Goal: Book appointment/travel/reservation

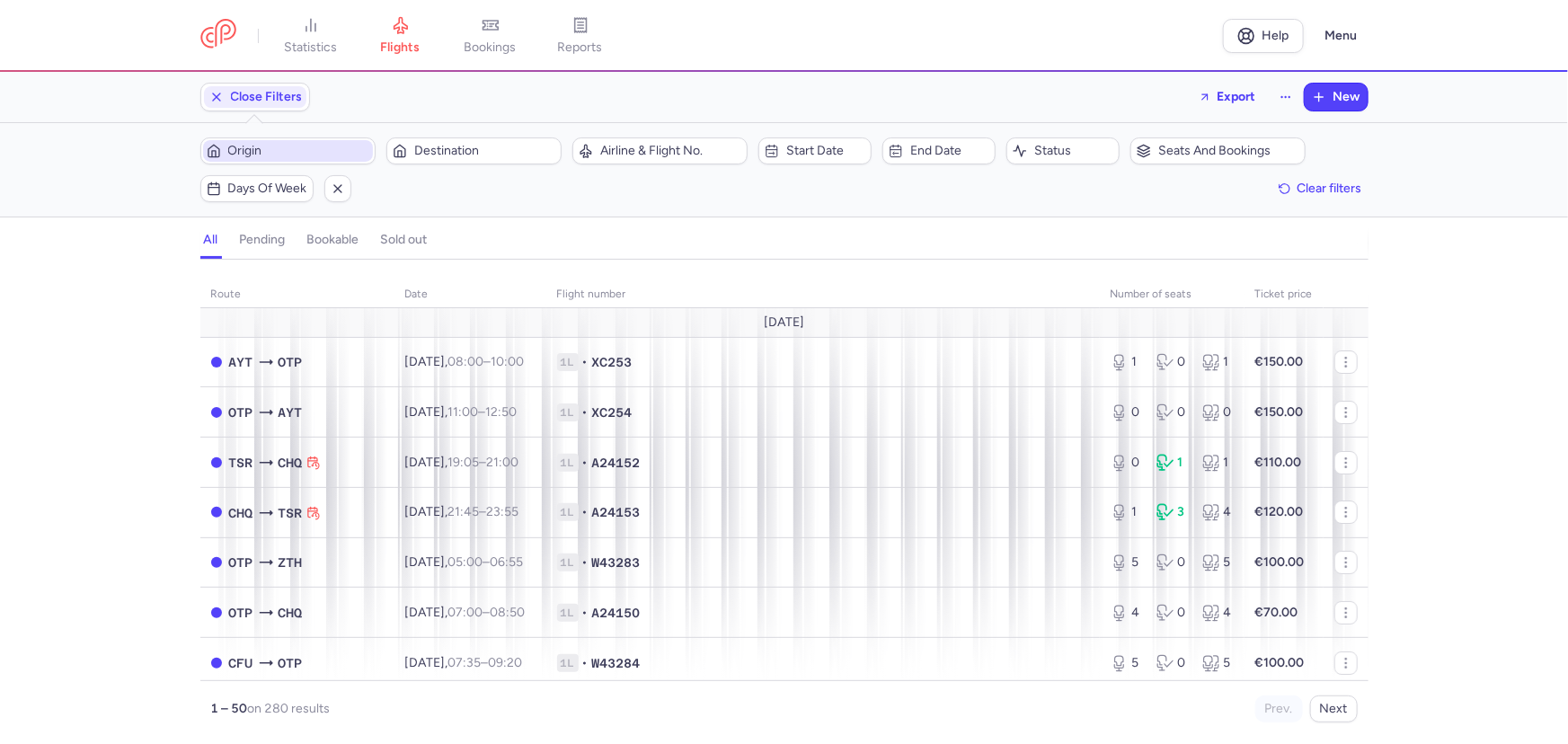
click at [307, 153] on span "Origin" at bounding box center [299, 151] width 141 height 14
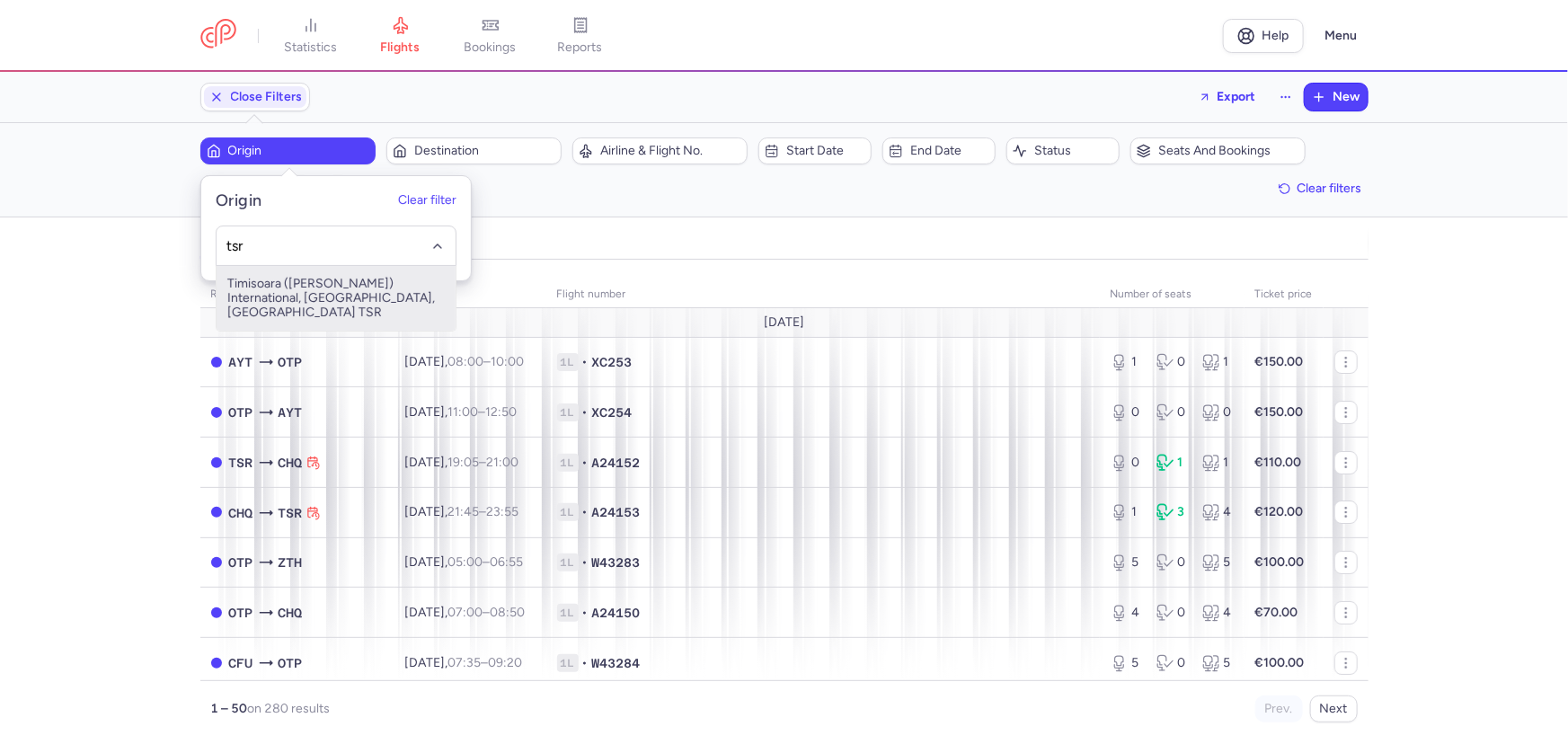
click at [286, 280] on span "Timisoara ([PERSON_NAME]) International, [GEOGRAPHIC_DATA], [GEOGRAPHIC_DATA] T…" at bounding box center [336, 298] width 239 height 65
type input "tsr"
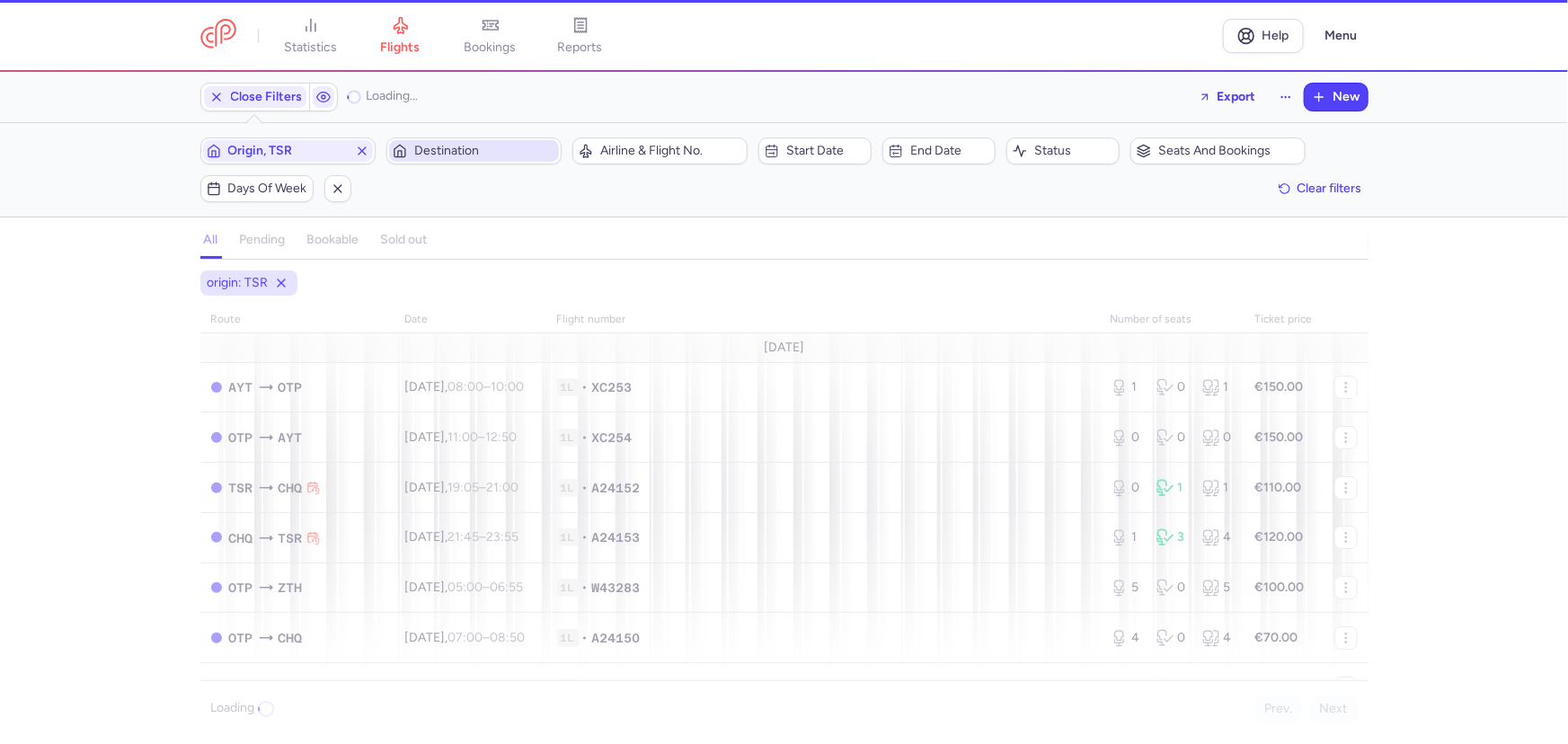
click at [477, 155] on span "Destination" at bounding box center [485, 151] width 141 height 14
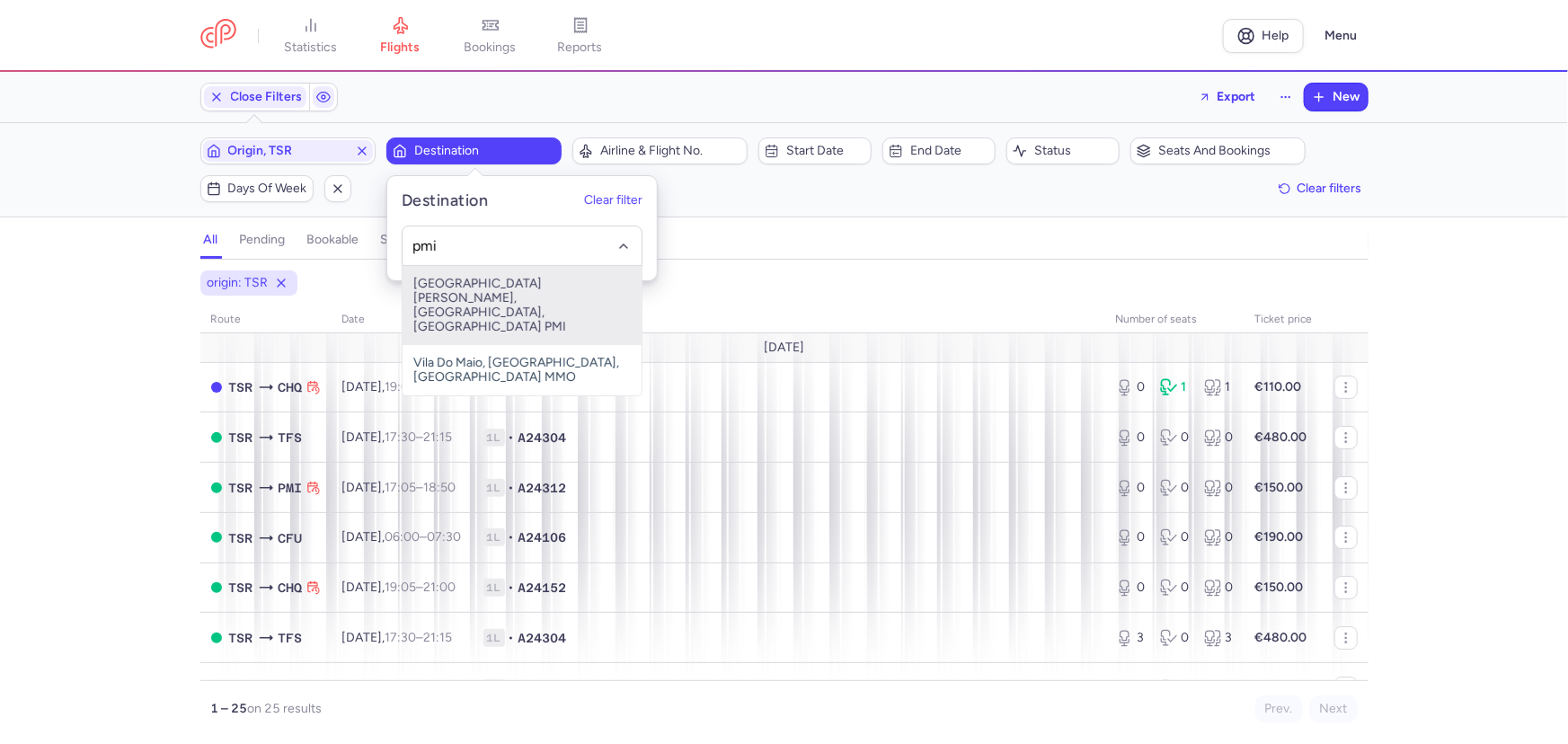
click at [506, 284] on span "[GEOGRAPHIC_DATA][PERSON_NAME], [GEOGRAPHIC_DATA], [GEOGRAPHIC_DATA] PMI" at bounding box center [521, 306] width 239 height 79
type input "pmi"
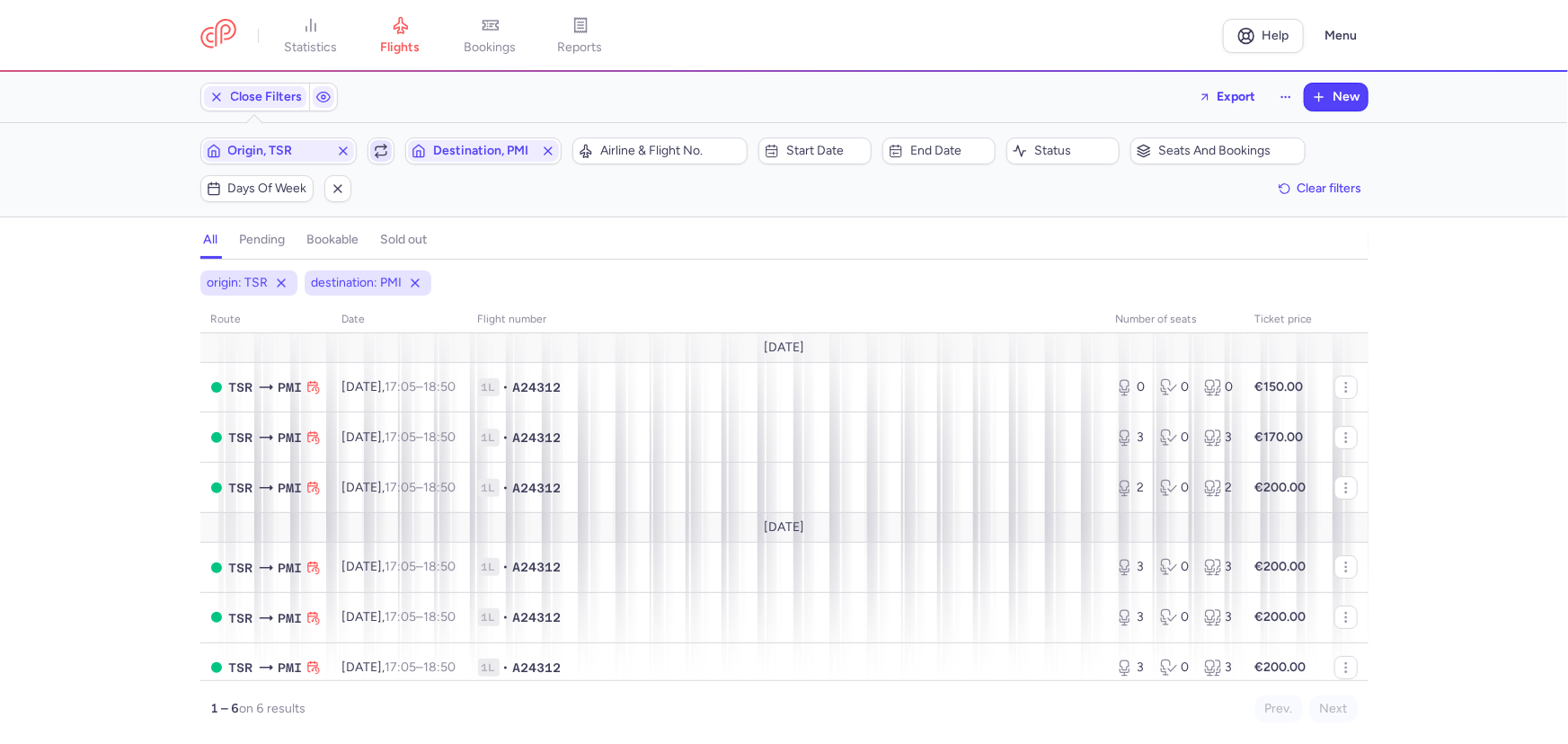
click at [379, 142] on span "button" at bounding box center [381, 151] width 22 height 22
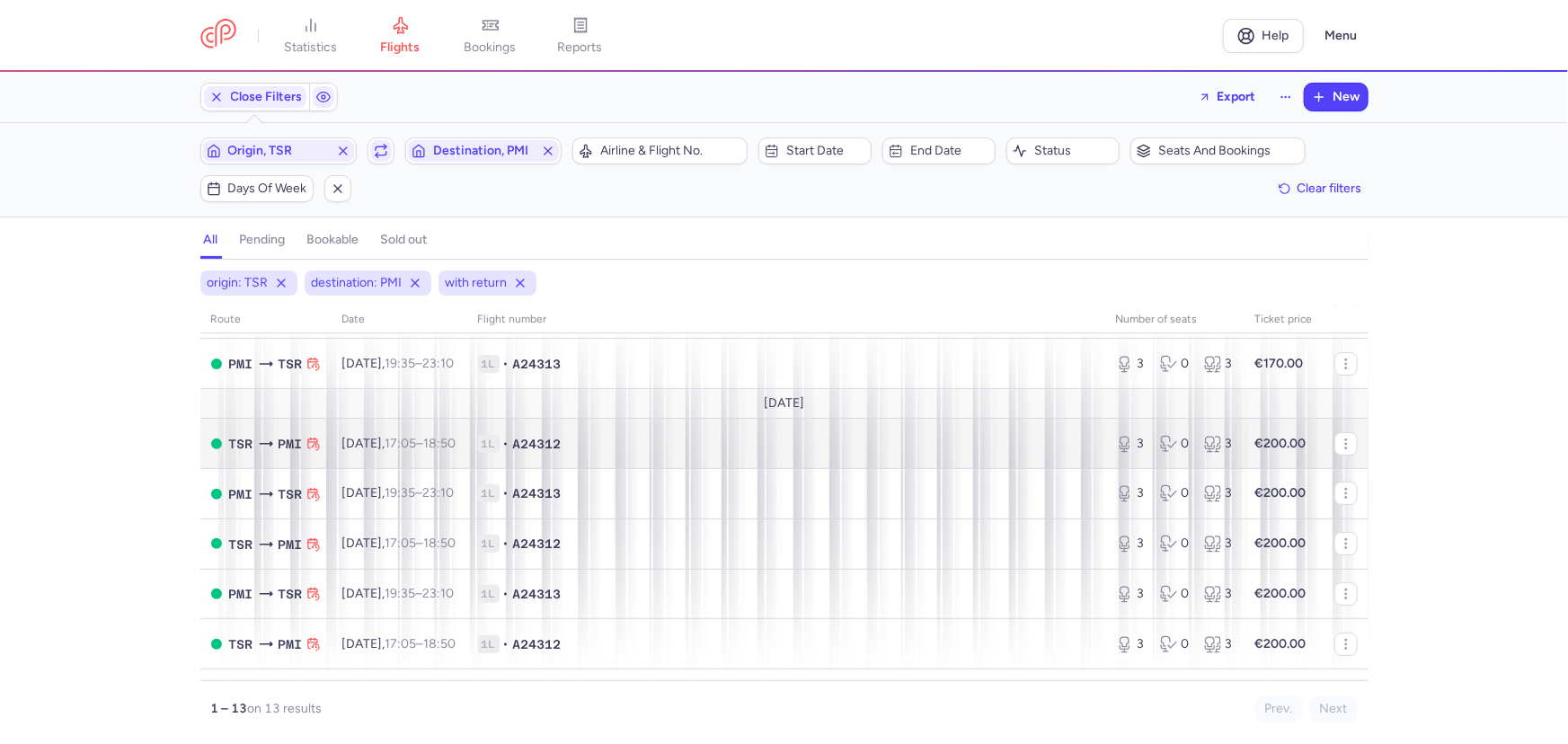
scroll to position [244, 0]
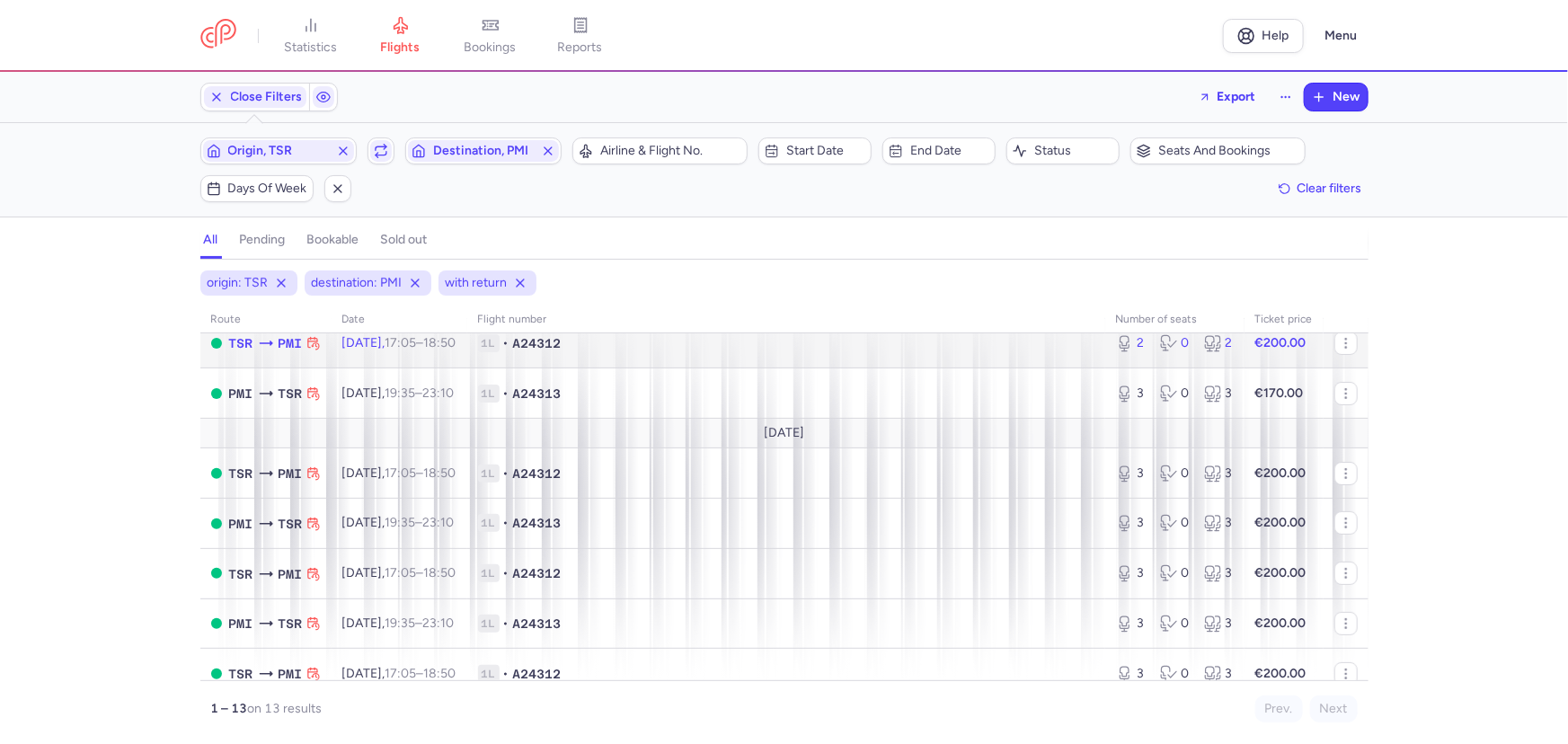
click at [449, 346] on span "17:05 – 18:50 +0" at bounding box center [420, 343] width 71 height 15
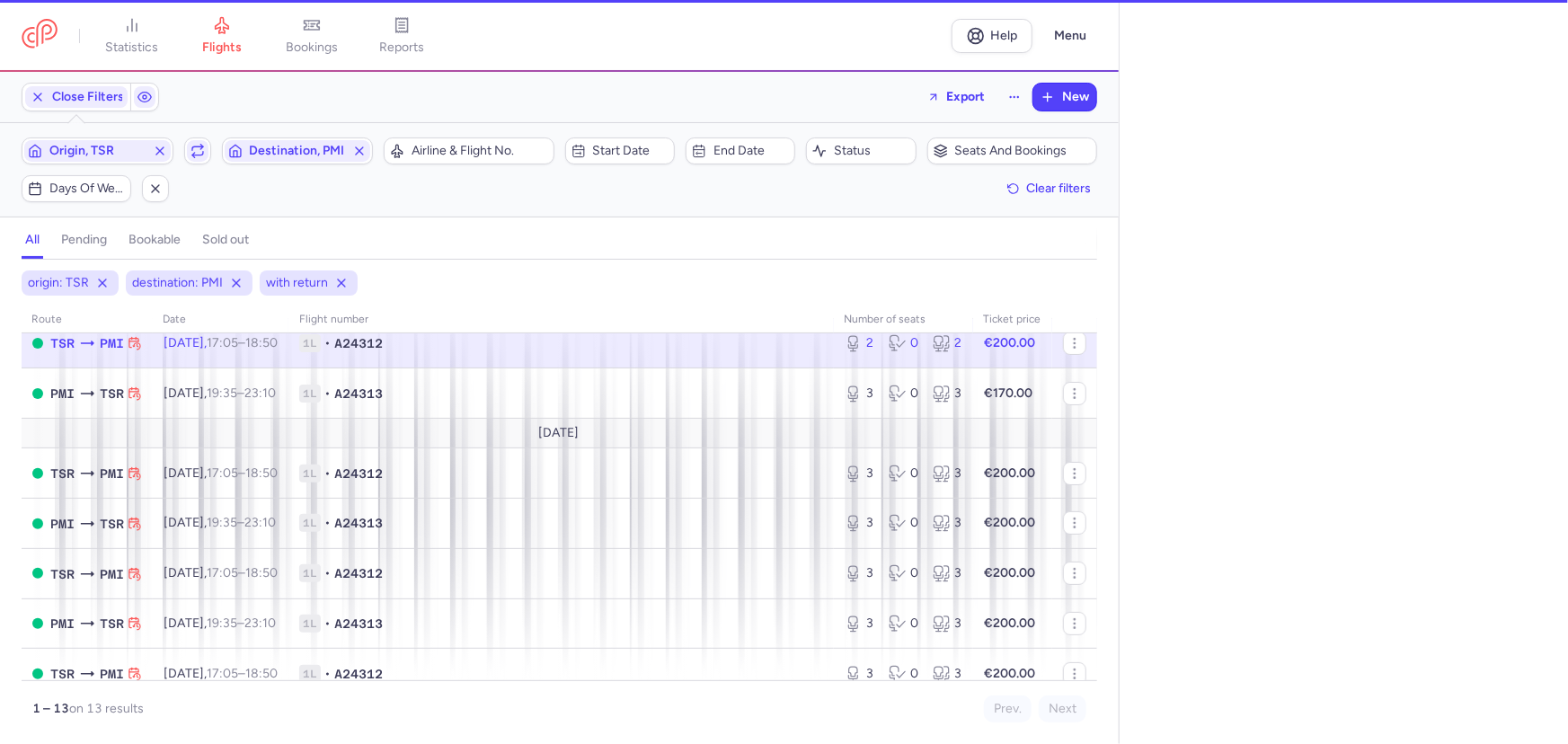
select select "days"
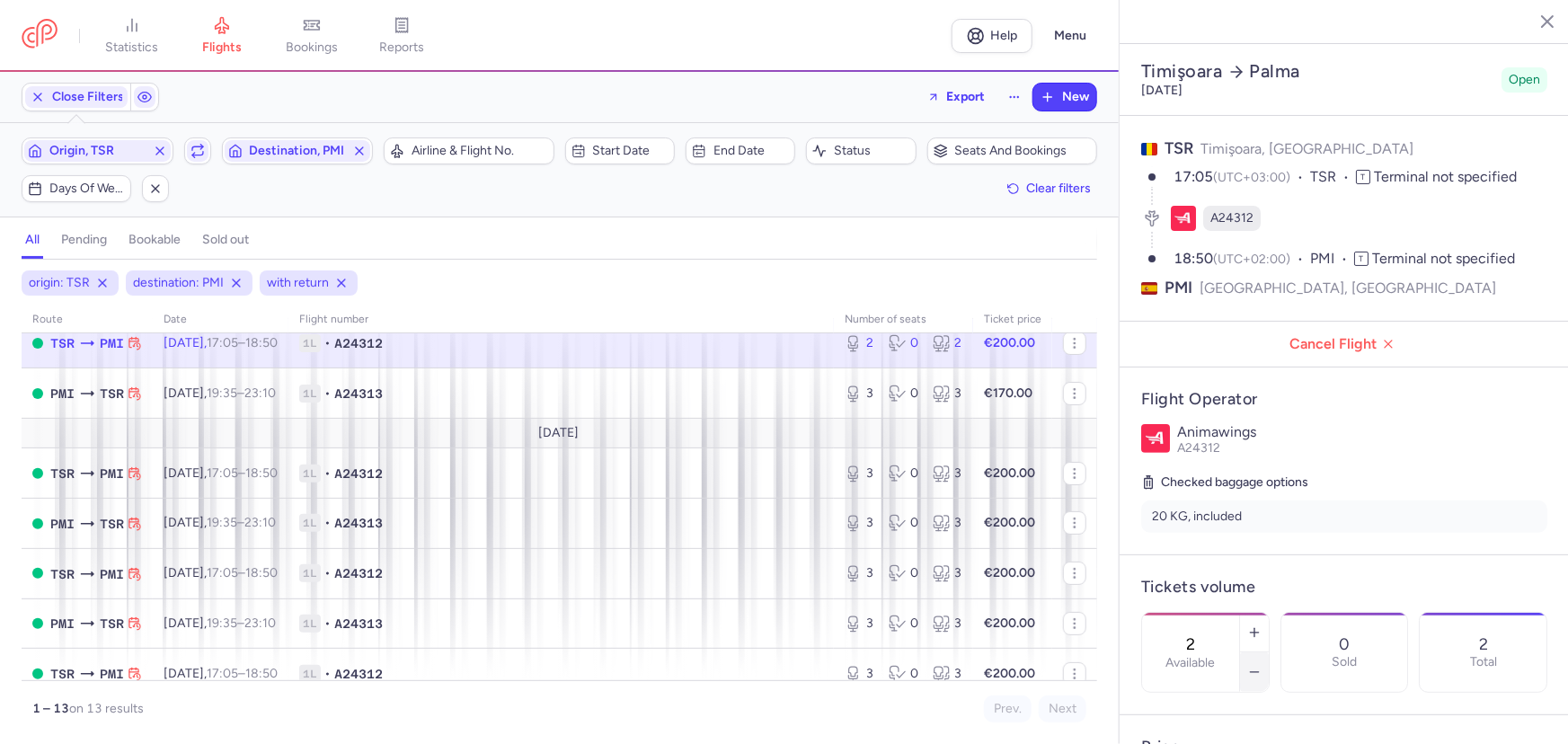
click at [1261, 666] on icon "button" at bounding box center [1254, 672] width 14 height 14
click at [1226, 710] on span "Save changes" at bounding box center [1202, 709] width 89 height 16
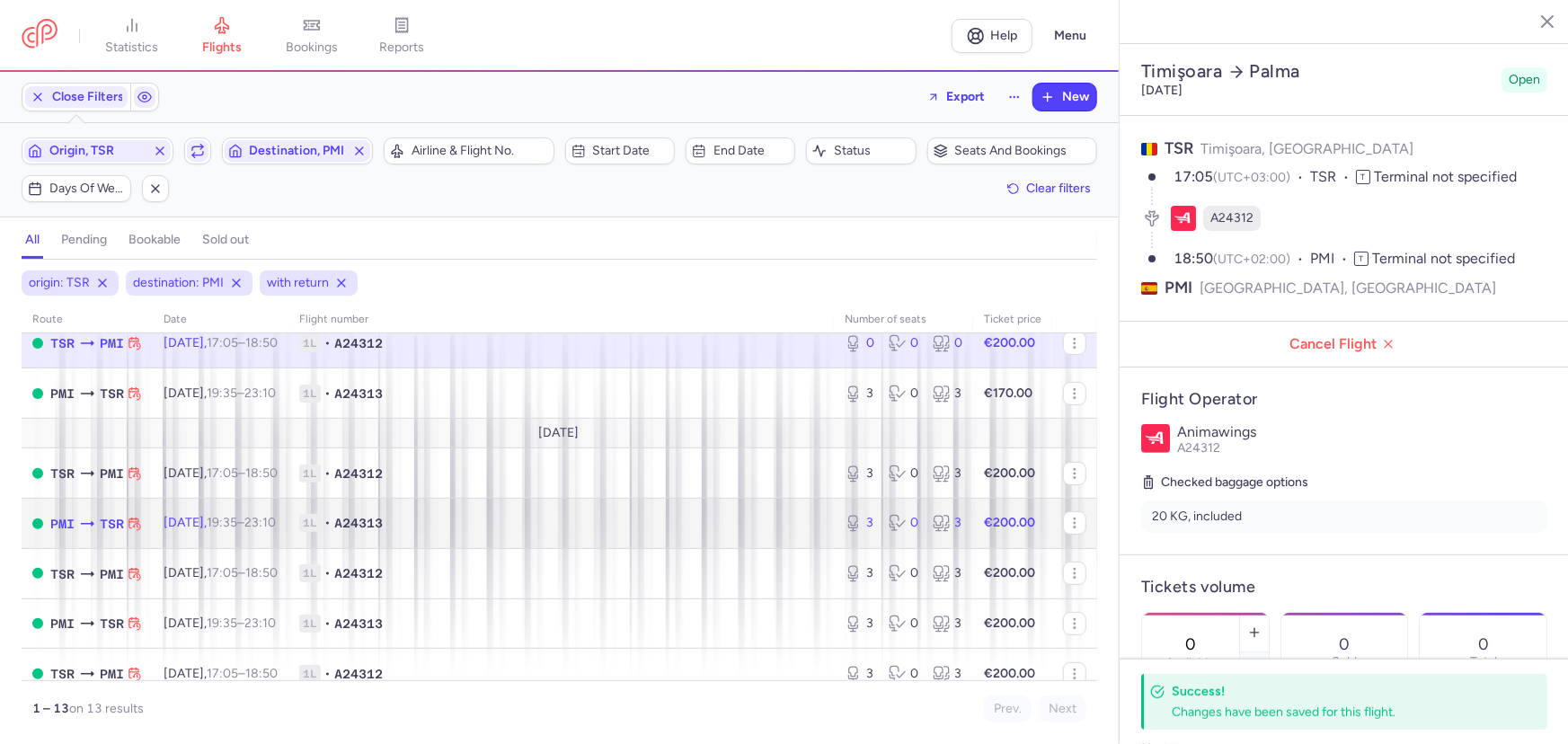
click at [206, 529] on span "[DATE] 19:35 – 23:10 +0" at bounding box center [219, 521] width 112 height 15
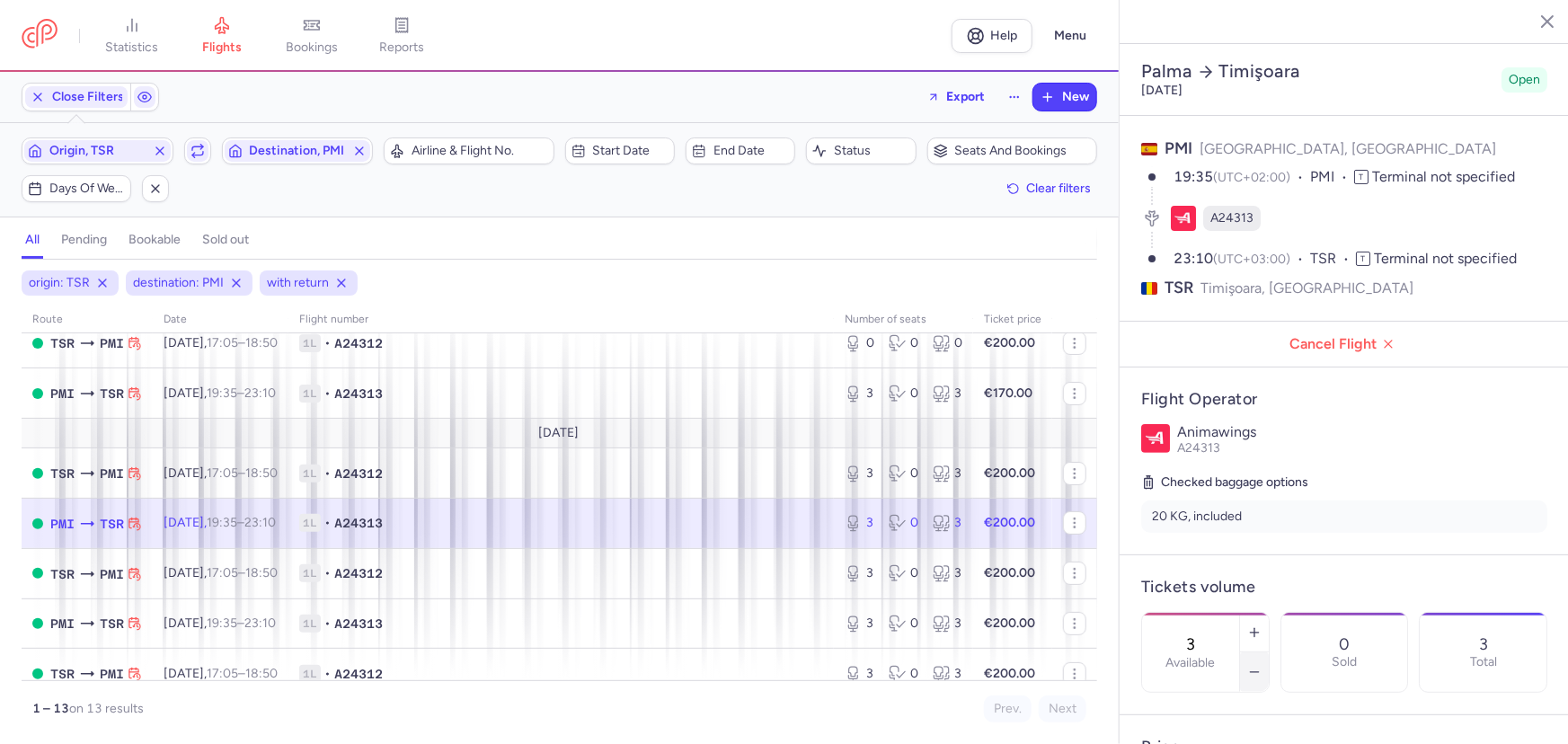
click at [1261, 666] on icon "button" at bounding box center [1254, 672] width 14 height 14
type input "1"
click at [1220, 709] on span "Save changes" at bounding box center [1202, 709] width 89 height 16
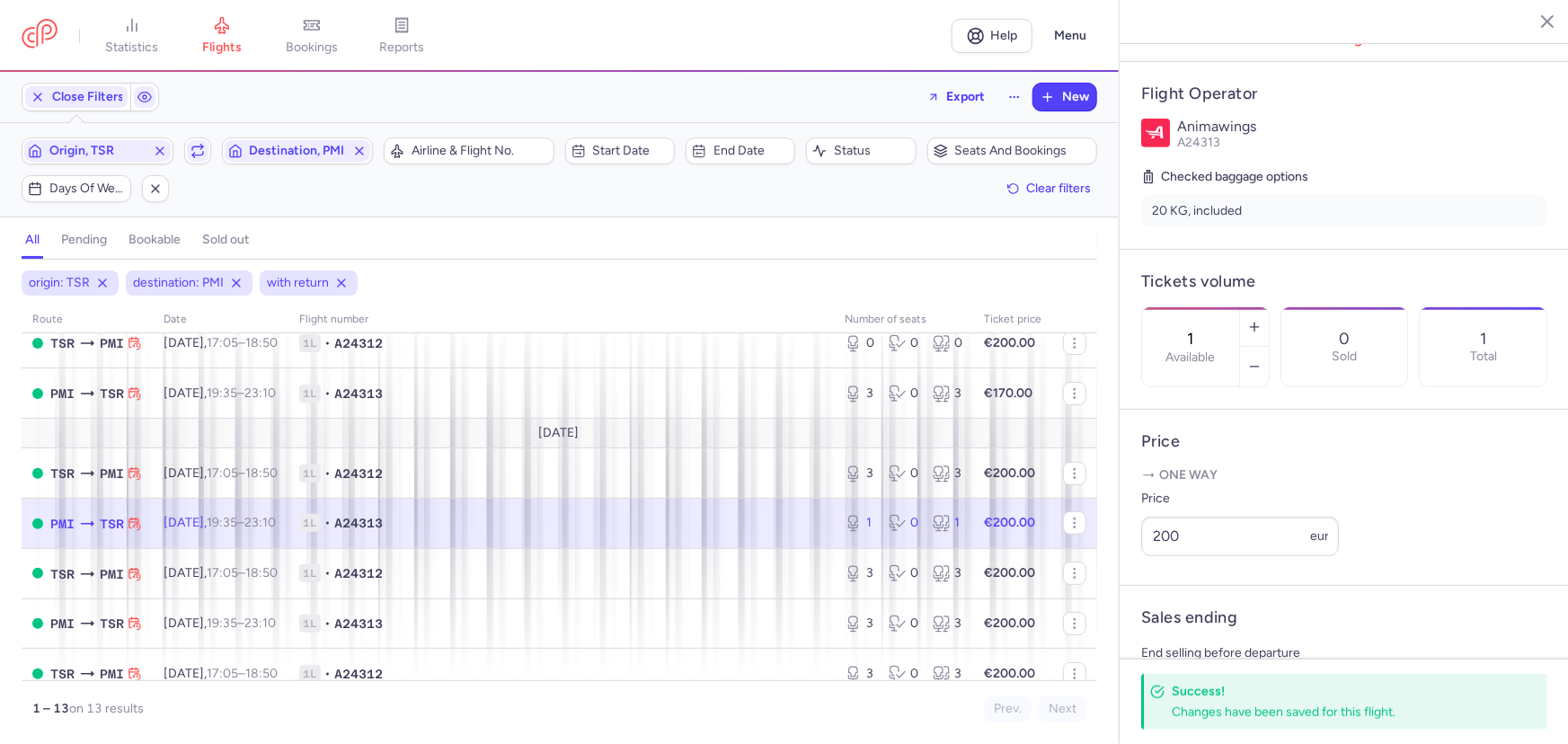
scroll to position [326, 0]
